Goal: Task Accomplishment & Management: Use online tool/utility

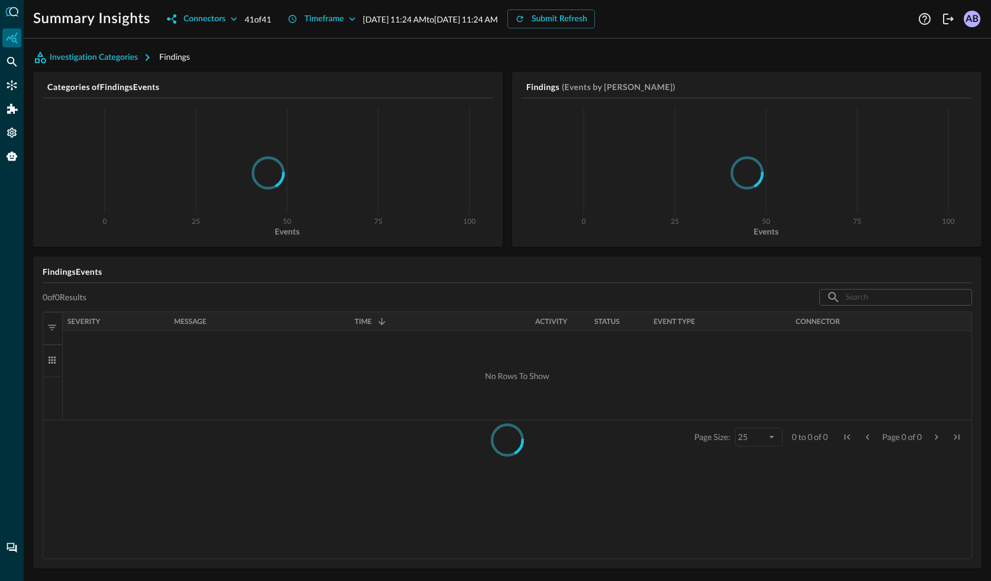
click at [872, 27] on div "Summary Insights Connectors 41 of 41 Timeframe [DATE] 11:24 AM to [DATE] 11:24 …" at bounding box center [474, 18] width 882 height 19
